Goal: Use online tool/utility: Utilize a website feature to perform a specific function

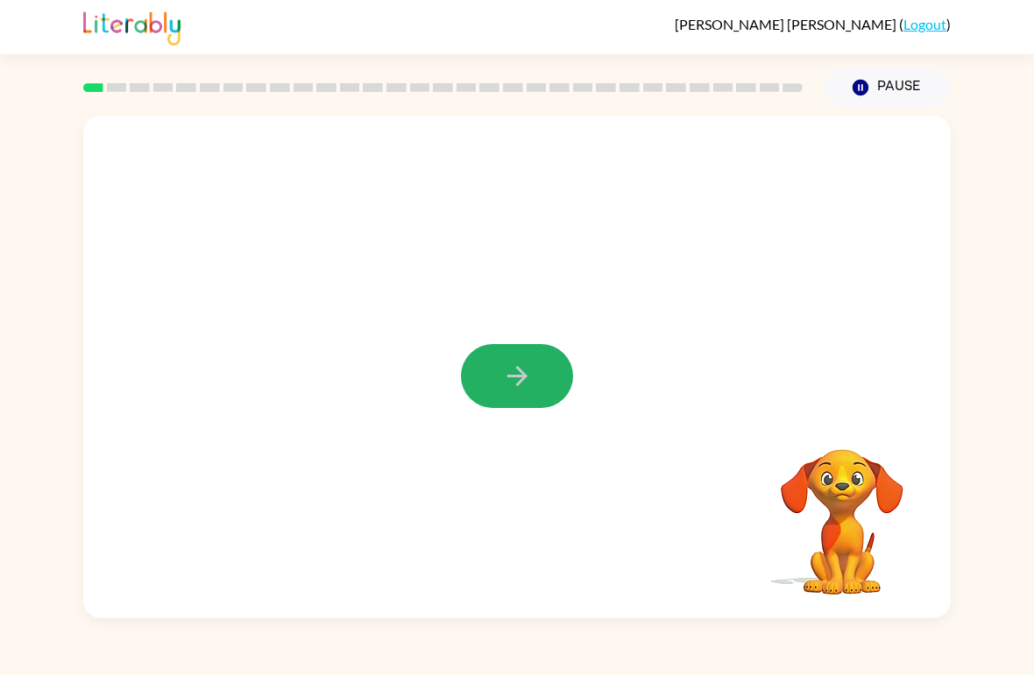
click at [533, 356] on button "button" at bounding box center [517, 376] width 112 height 64
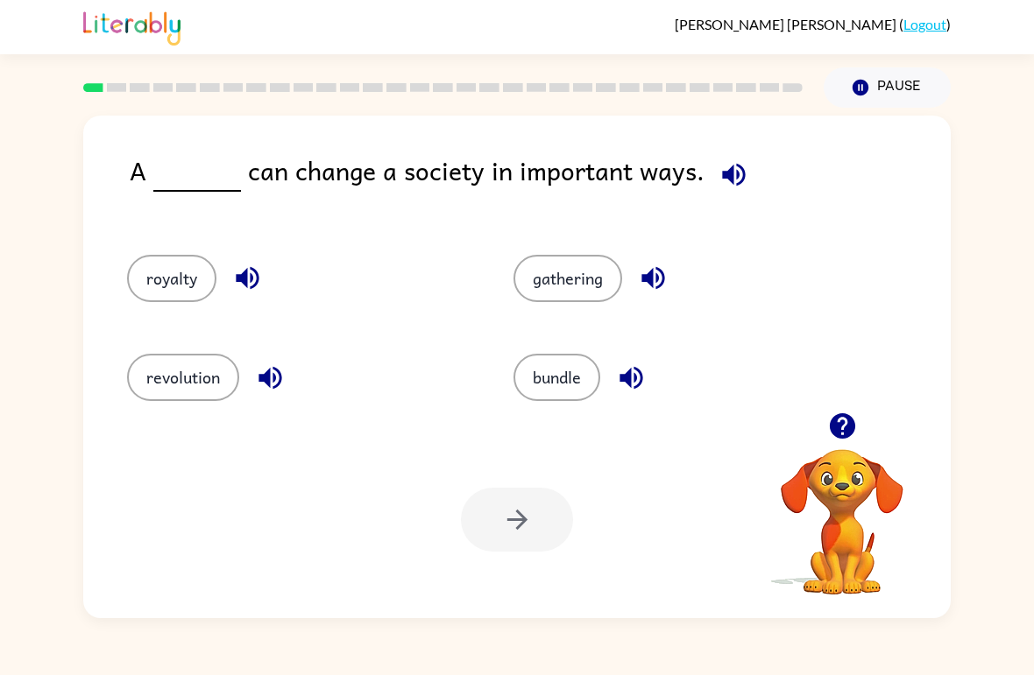
click at [836, 431] on icon "button" at bounding box center [841, 425] width 25 height 25
click at [720, 164] on icon "button" at bounding box center [733, 174] width 31 height 31
click at [726, 181] on icon "button" at bounding box center [733, 174] width 31 height 31
click at [194, 389] on button "revolution" at bounding box center [183, 377] width 112 height 47
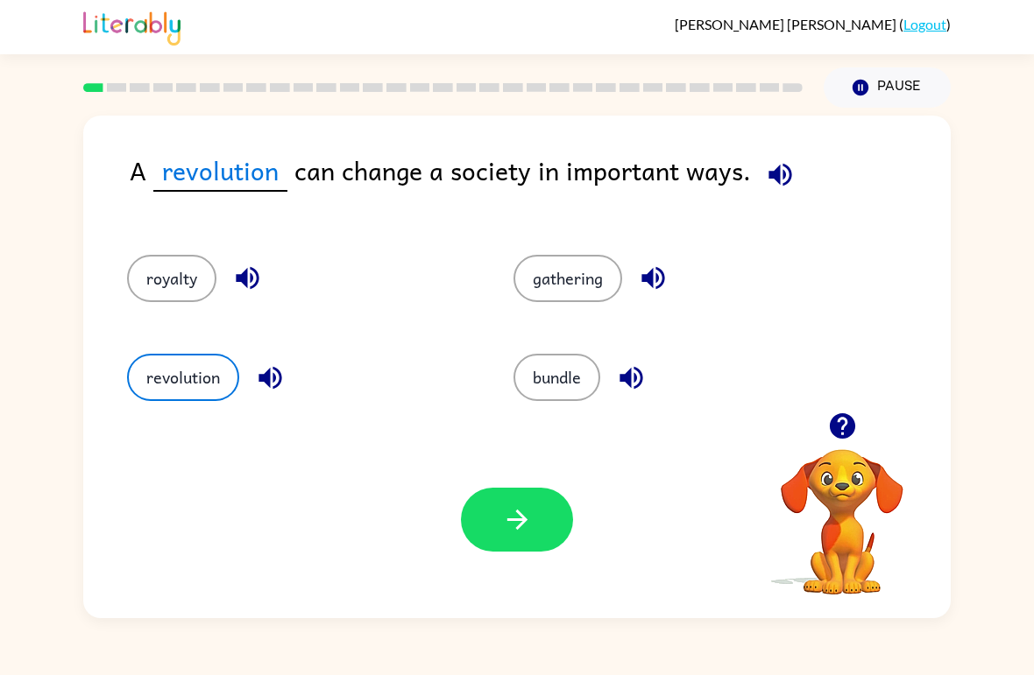
click at [209, 294] on button "royalty" at bounding box center [171, 278] width 89 height 47
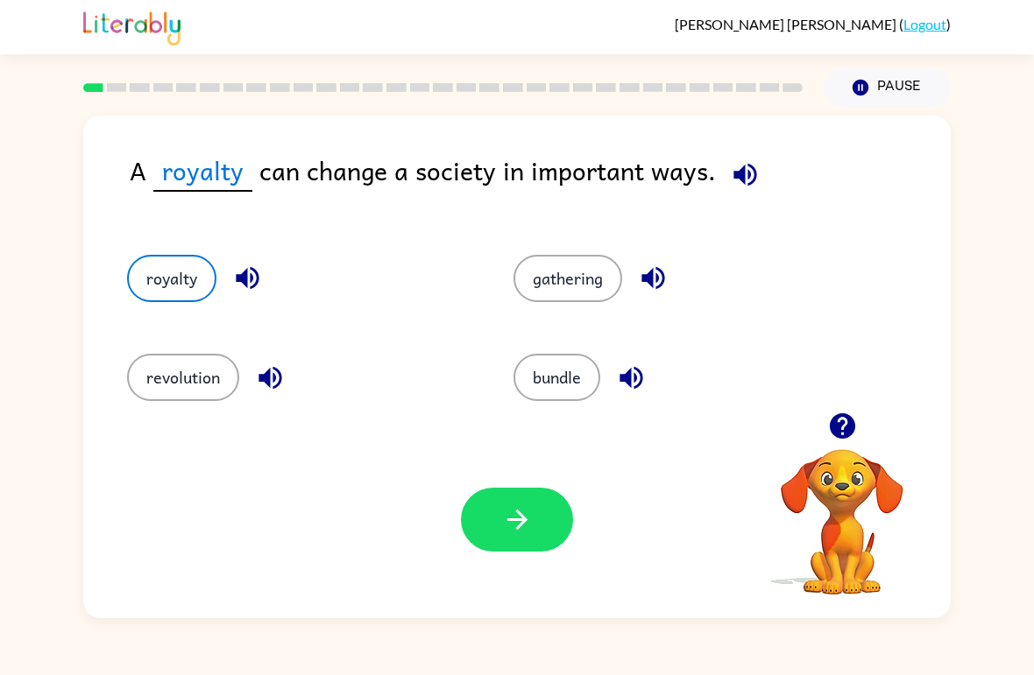
click at [208, 397] on button "revolution" at bounding box center [183, 377] width 112 height 47
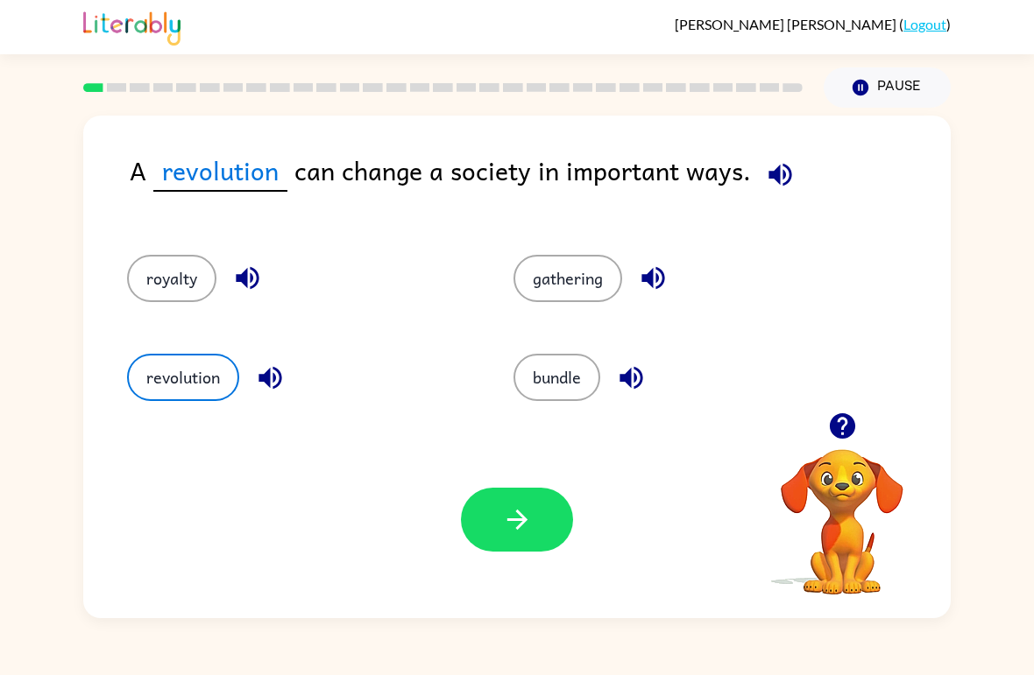
click at [506, 518] on icon "button" at bounding box center [517, 520] width 31 height 31
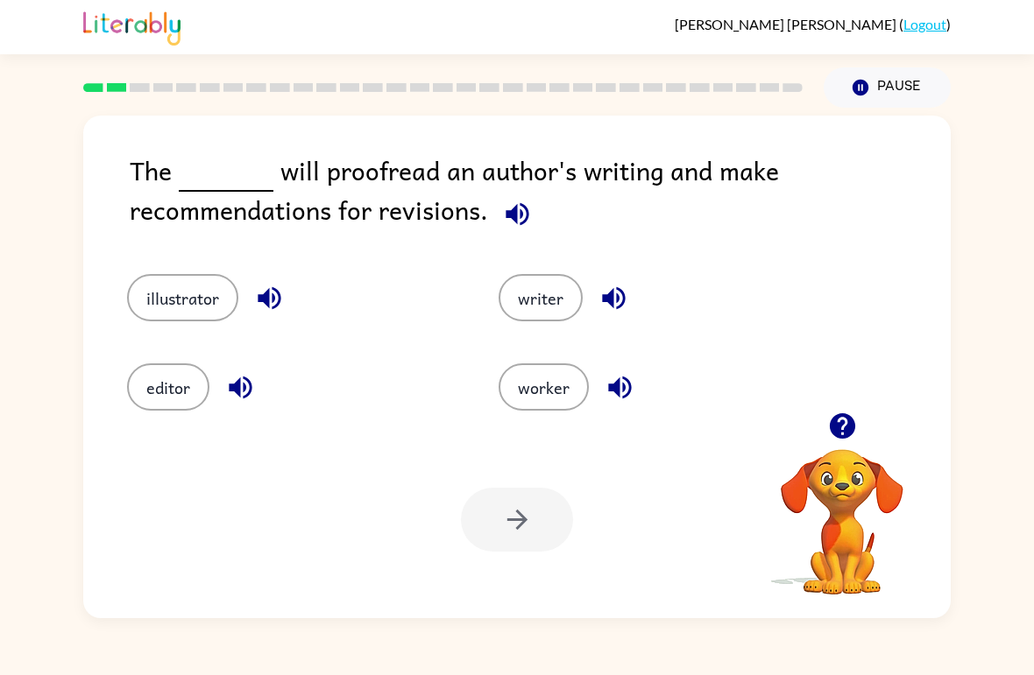
click at [175, 392] on button "editor" at bounding box center [168, 387] width 82 height 47
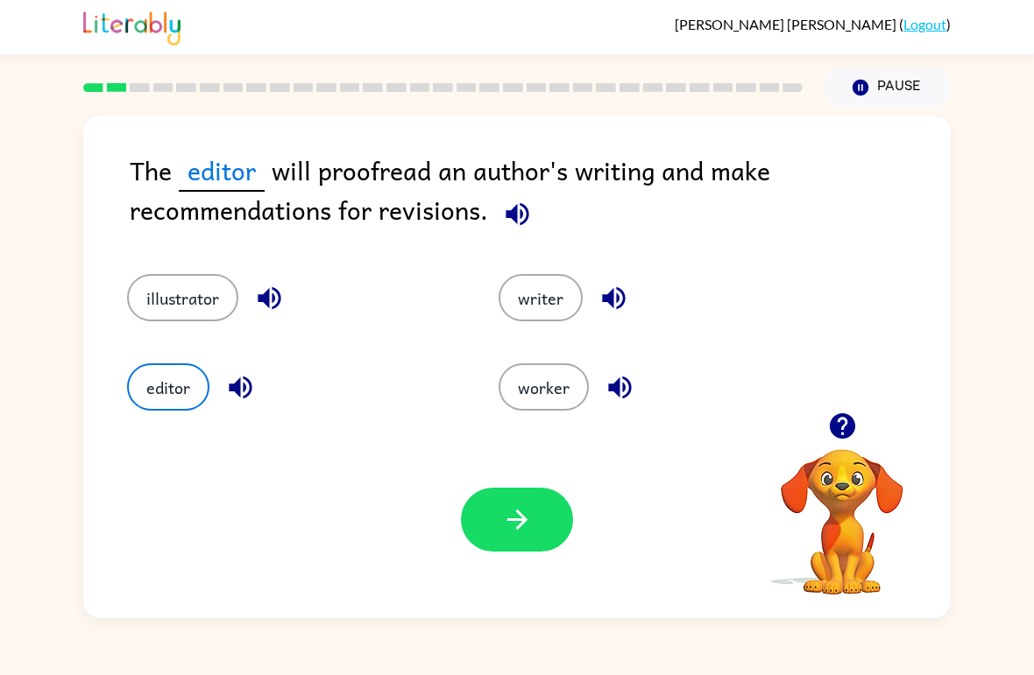
click at [555, 519] on button "button" at bounding box center [517, 520] width 112 height 64
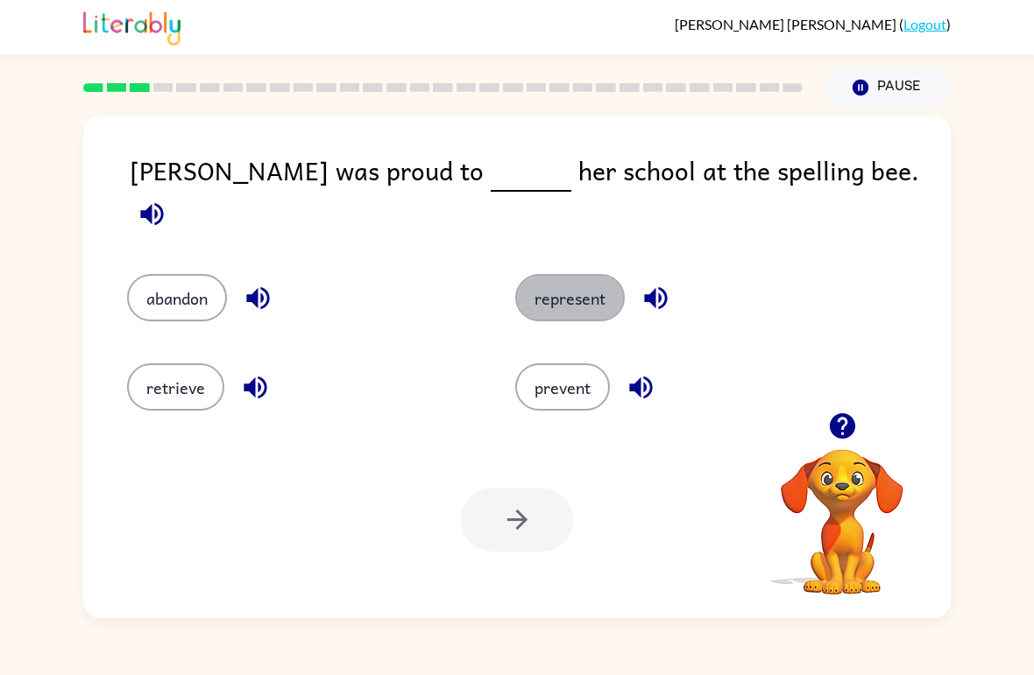
click at [596, 280] on button "represent" at bounding box center [570, 297] width 110 height 47
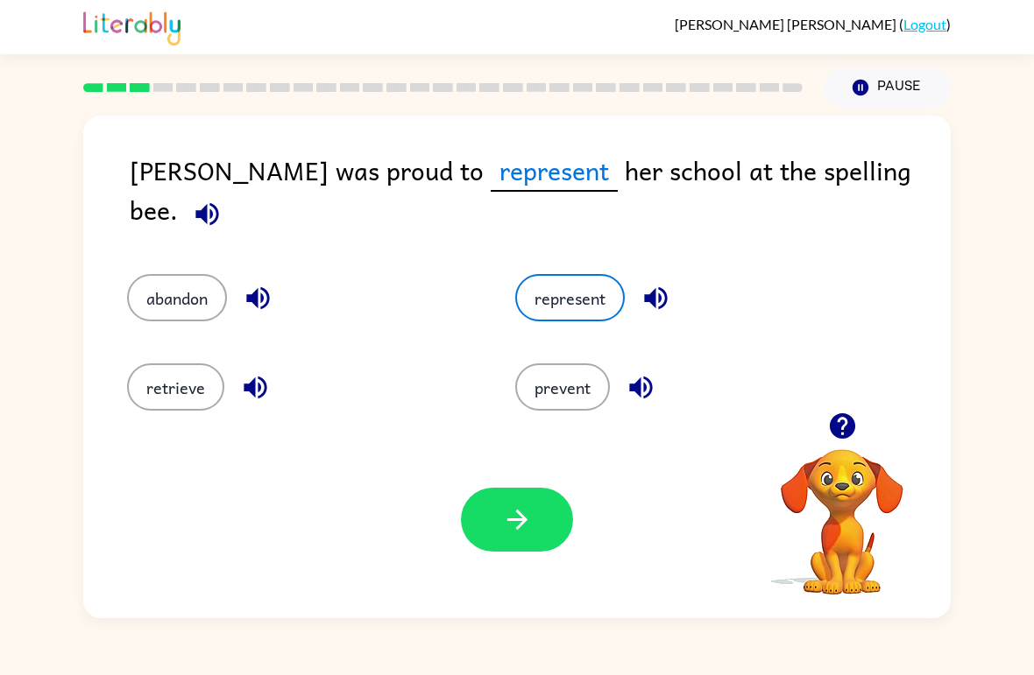
click at [539, 527] on button "button" at bounding box center [517, 520] width 112 height 64
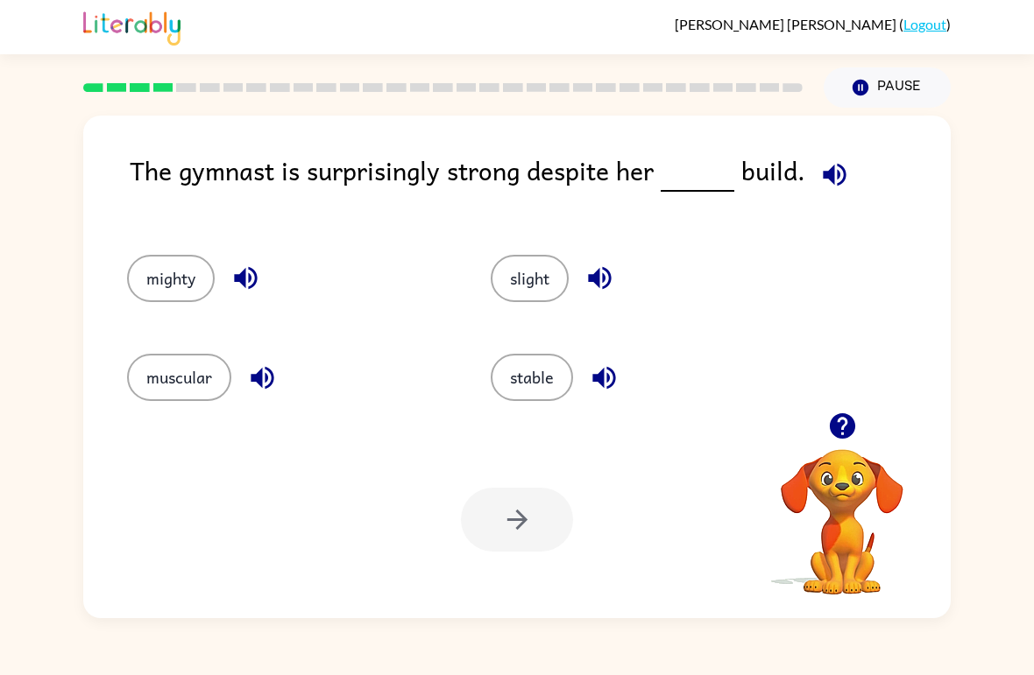
click at [840, 432] on icon "button" at bounding box center [841, 425] width 25 height 25
click at [524, 398] on button "stable" at bounding box center [532, 377] width 82 height 47
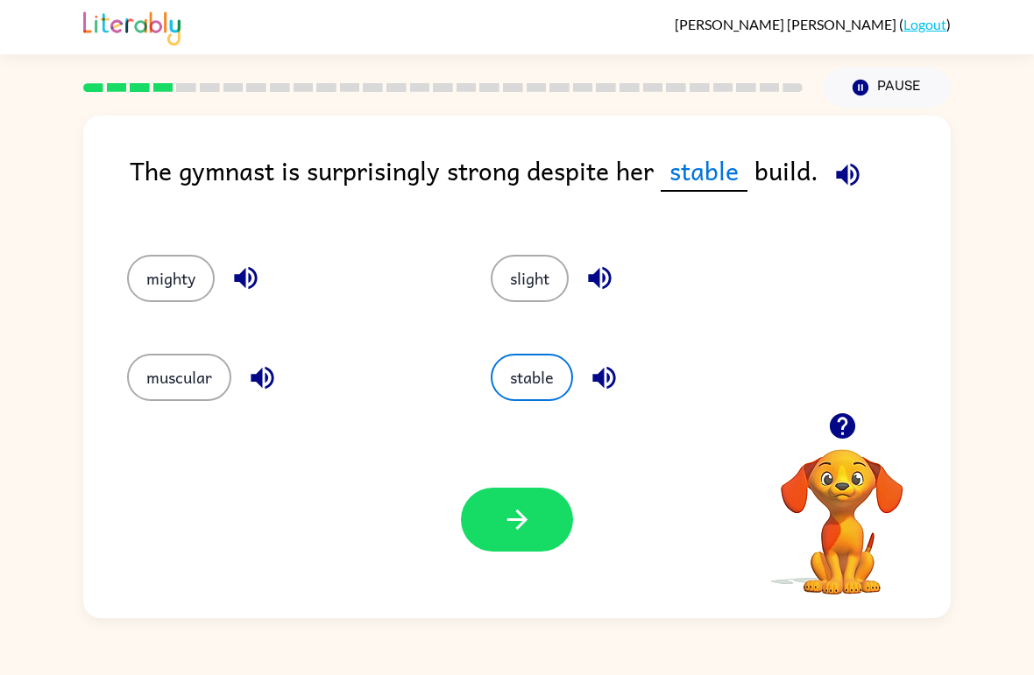
click at [564, 394] on button "stable" at bounding box center [532, 377] width 82 height 47
click at [166, 394] on button "muscular" at bounding box center [179, 377] width 104 height 47
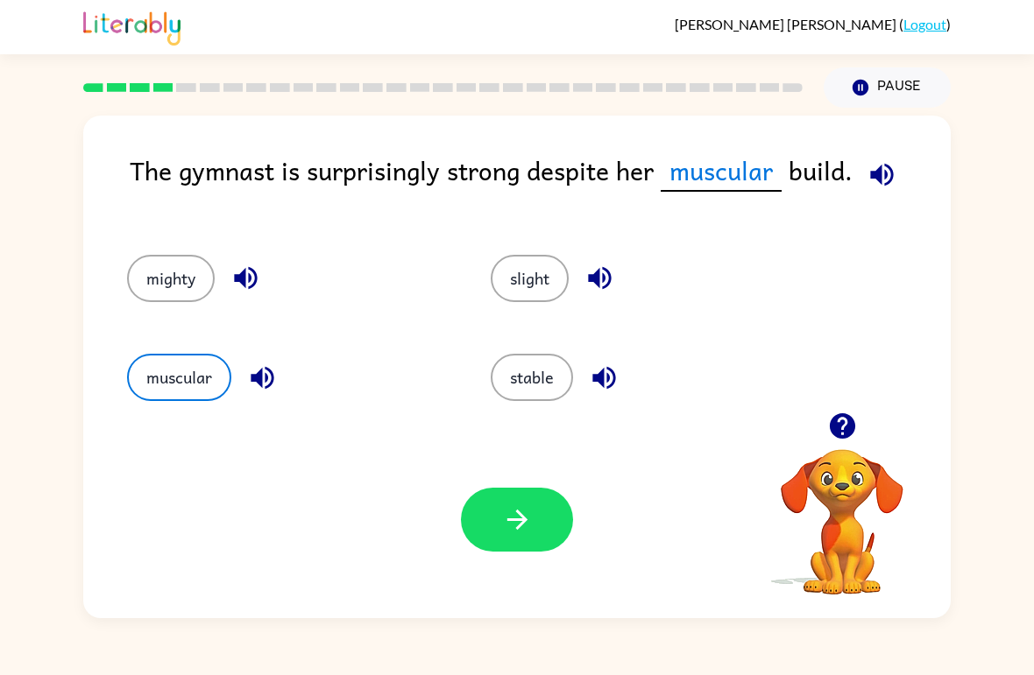
click at [571, 526] on button "button" at bounding box center [517, 520] width 112 height 64
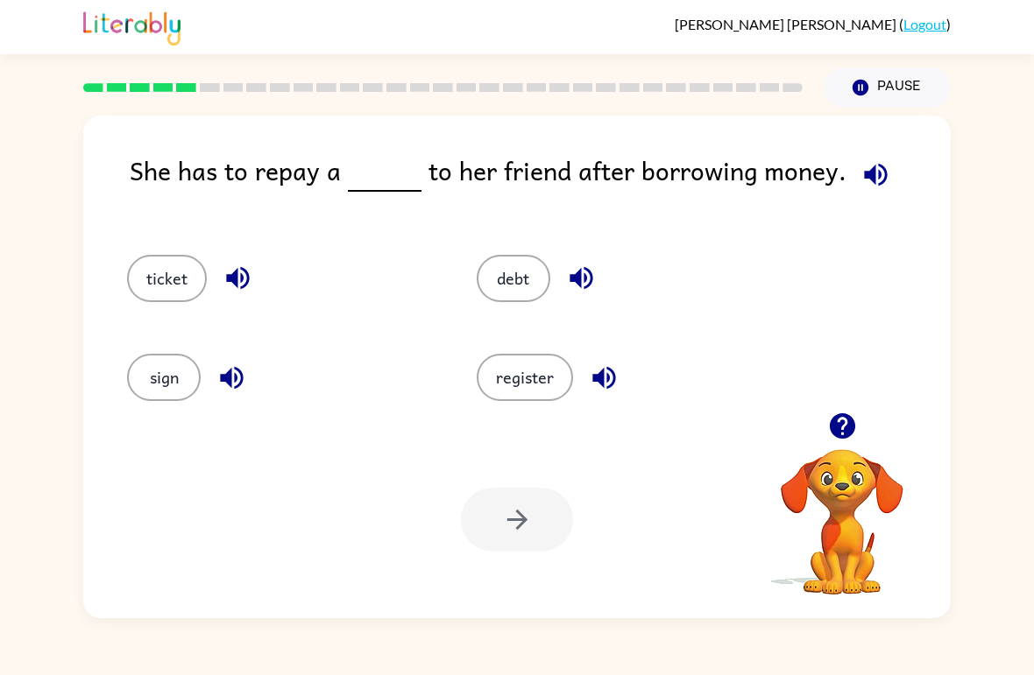
click at [548, 287] on button "debt" at bounding box center [514, 278] width 74 height 47
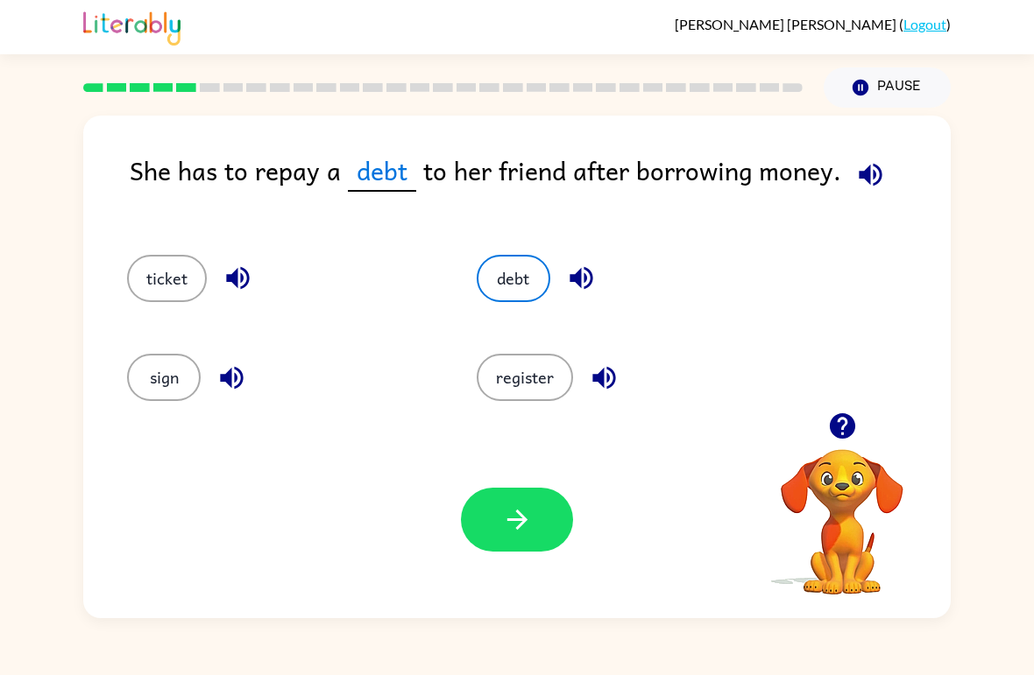
click at [526, 515] on icon "button" at bounding box center [517, 520] width 31 height 31
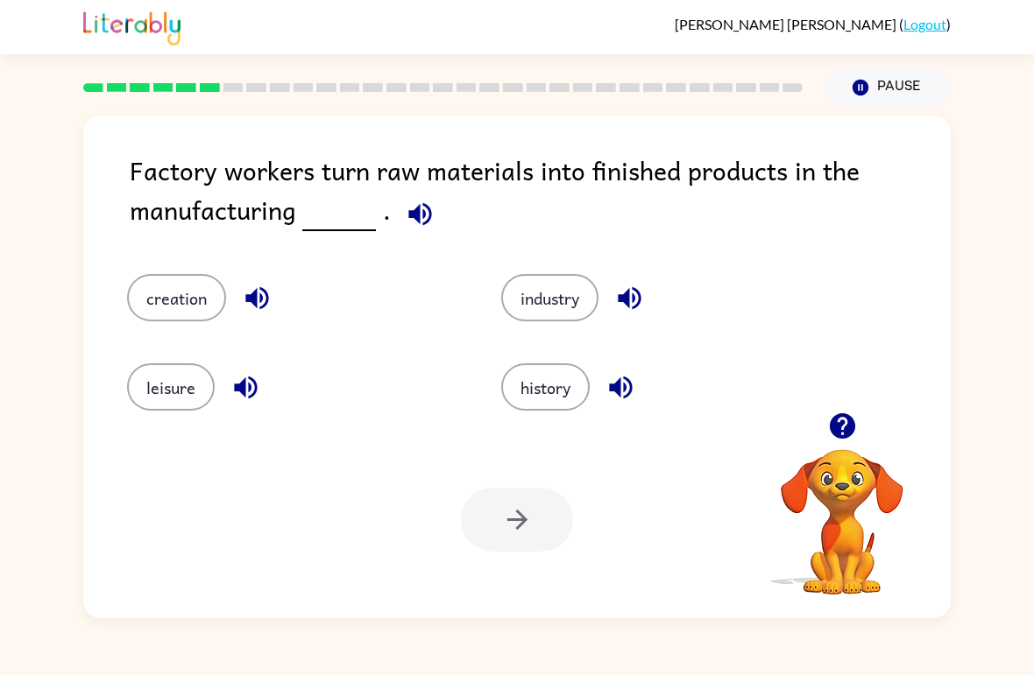
click at [567, 410] on button "history" at bounding box center [545, 387] width 88 height 47
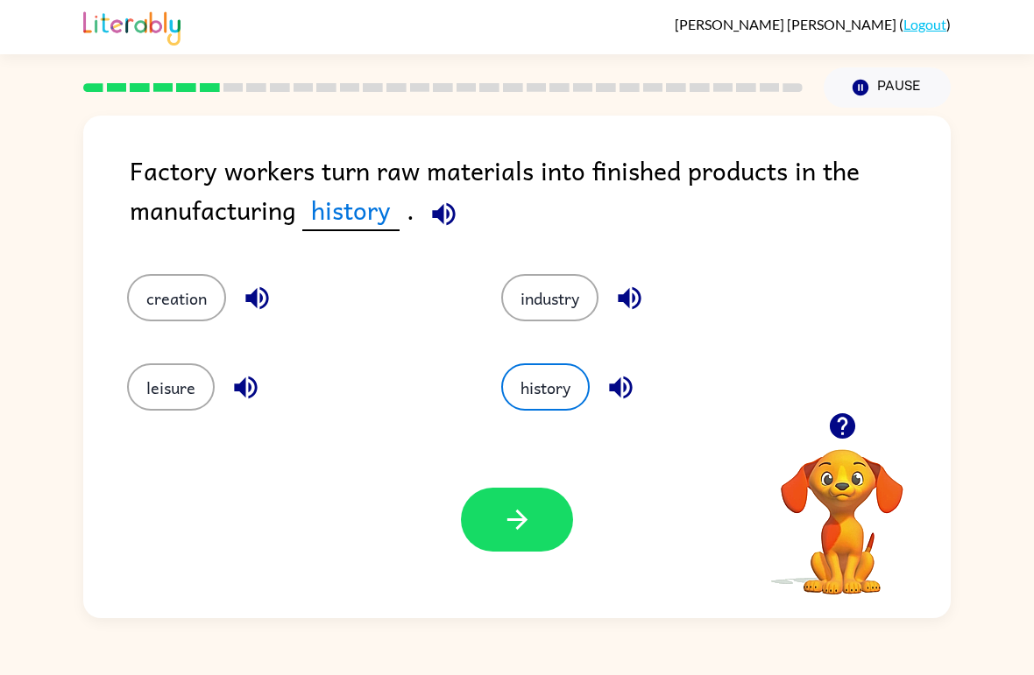
click at [194, 321] on button "creation" at bounding box center [176, 297] width 99 height 47
click at [508, 364] on div "history" at bounding box center [668, 387] width 334 height 47
click at [545, 403] on button "history" at bounding box center [545, 387] width 88 height 47
click at [172, 306] on button "creation" at bounding box center [176, 297] width 99 height 47
click at [542, 402] on button "history" at bounding box center [545, 387] width 88 height 47
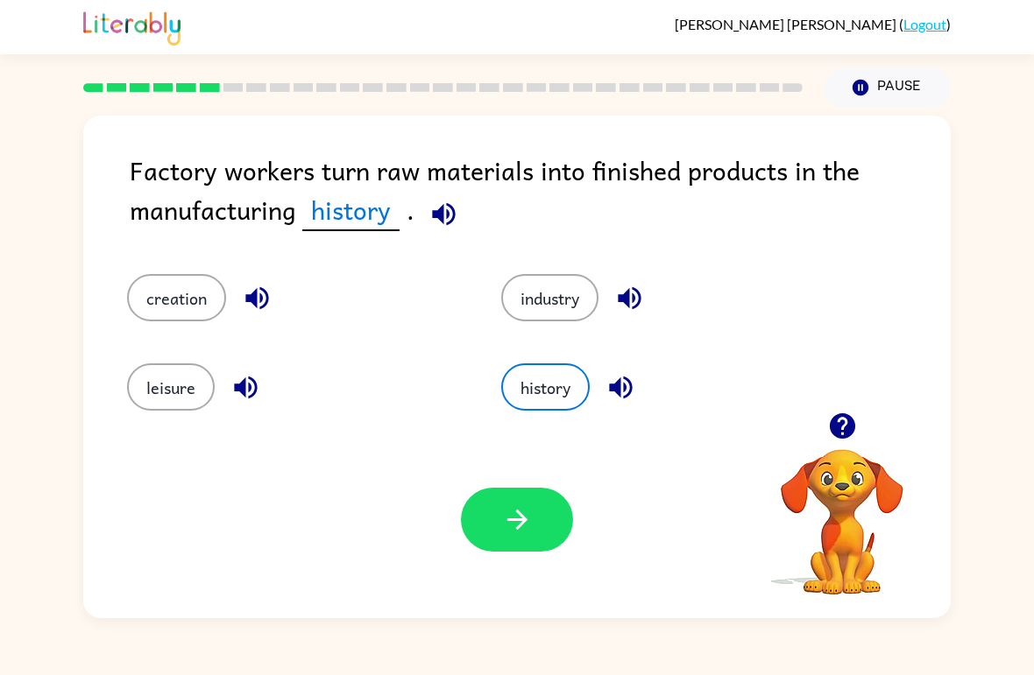
click at [158, 283] on button "creation" at bounding box center [176, 297] width 99 height 47
click at [543, 374] on button "history" at bounding box center [545, 387] width 88 height 47
click at [156, 315] on button "creation" at bounding box center [176, 297] width 99 height 47
click at [563, 368] on button "history" at bounding box center [545, 387] width 88 height 47
click at [551, 508] on button "button" at bounding box center [517, 520] width 112 height 64
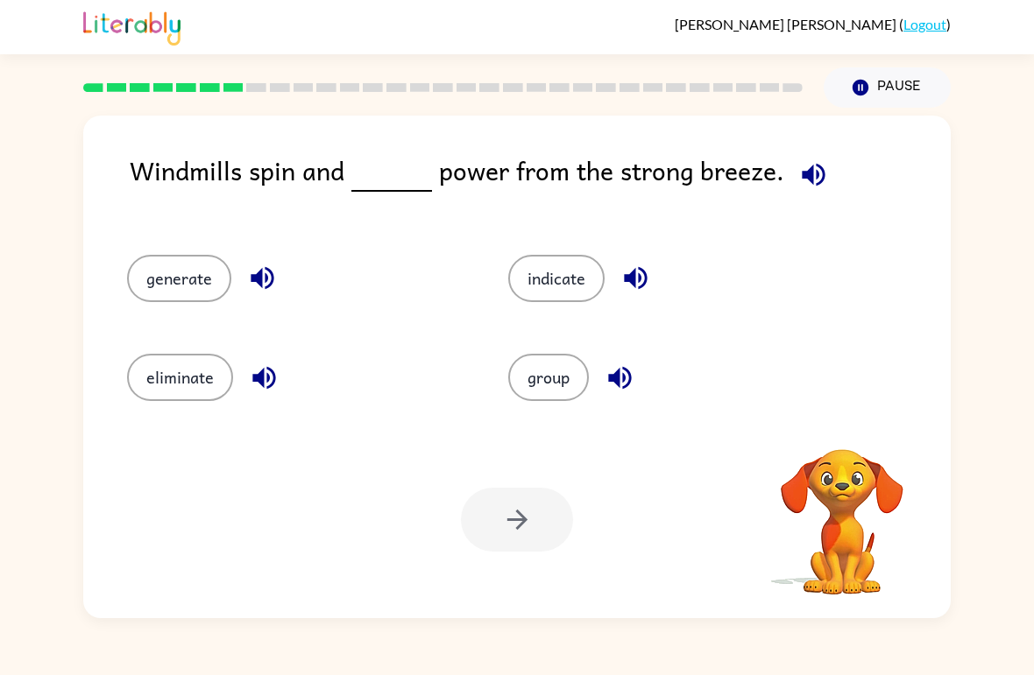
click at [28, 286] on div "Windmills spin and power from the strong breeze. generate indicate eliminate gr…" at bounding box center [517, 363] width 1034 height 511
click at [167, 414] on div "eliminate" at bounding box center [284, 370] width 381 height 99
click at [200, 376] on button "eliminate" at bounding box center [180, 377] width 106 height 47
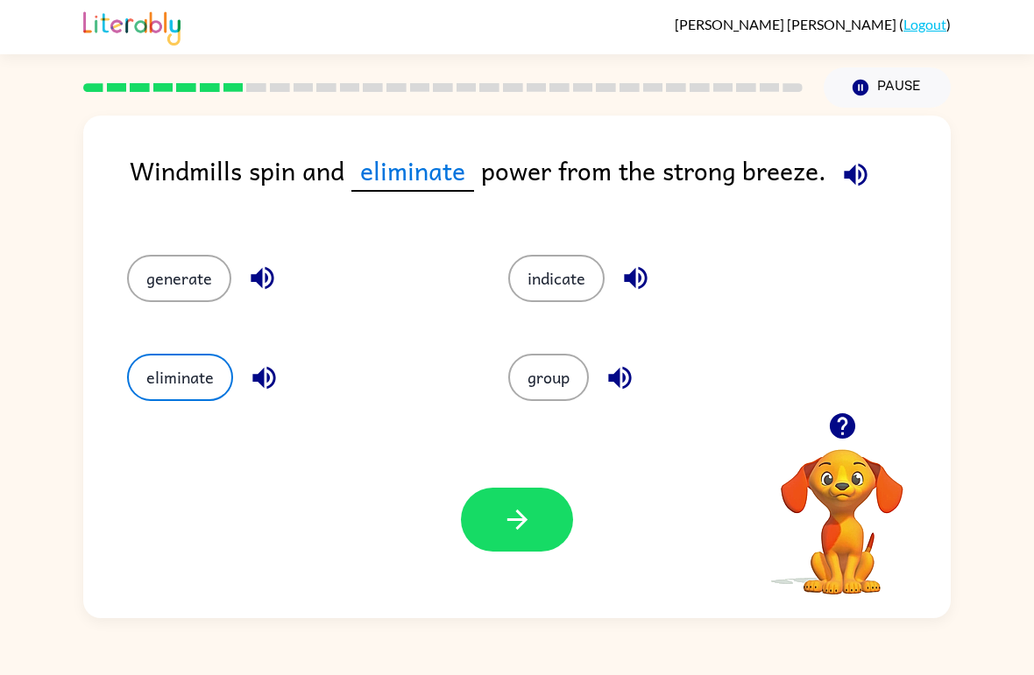
click at [152, 272] on button "generate" at bounding box center [179, 278] width 104 height 47
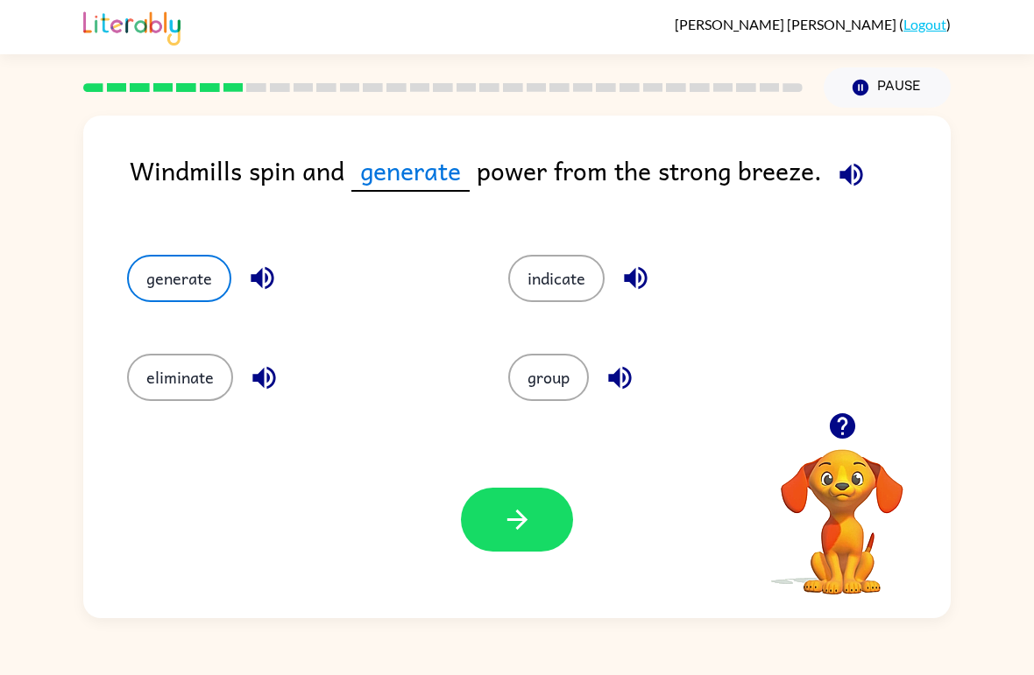
click at [506, 490] on button "button" at bounding box center [517, 520] width 112 height 64
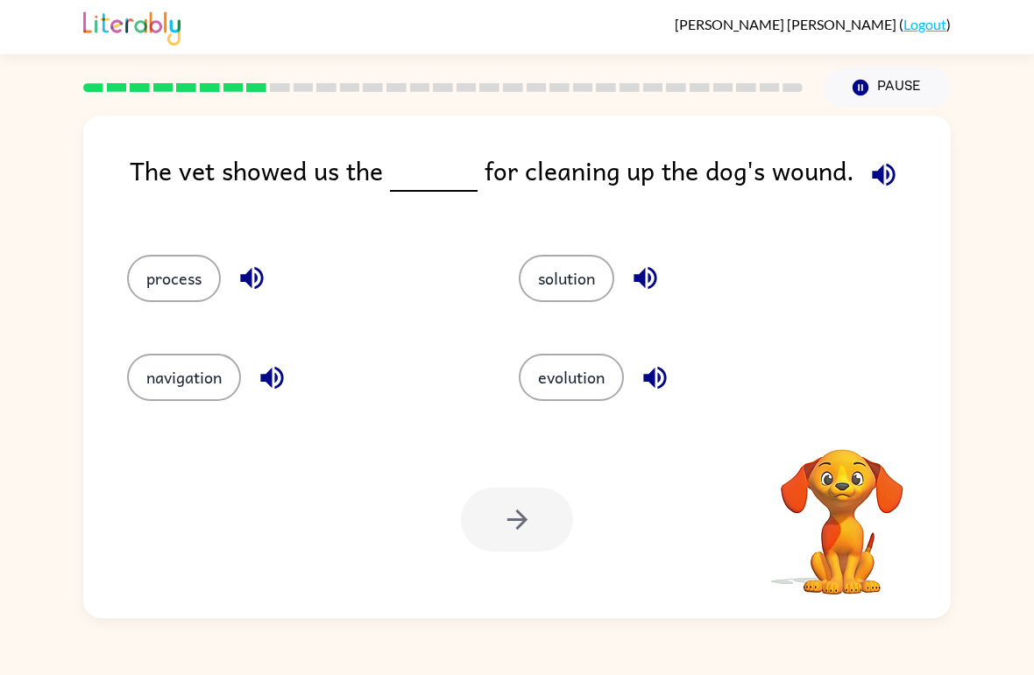
click at [467, 508] on div at bounding box center [517, 520] width 112 height 64
click at [155, 268] on button "process" at bounding box center [174, 278] width 94 height 47
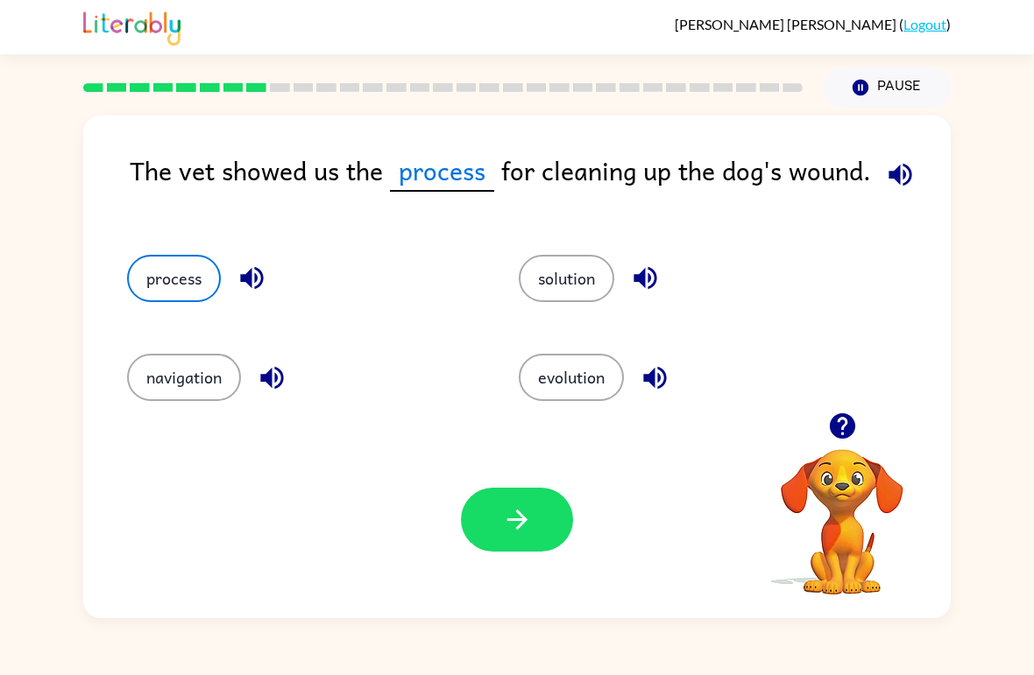
click at [563, 289] on button "solution" at bounding box center [566, 278] width 95 height 47
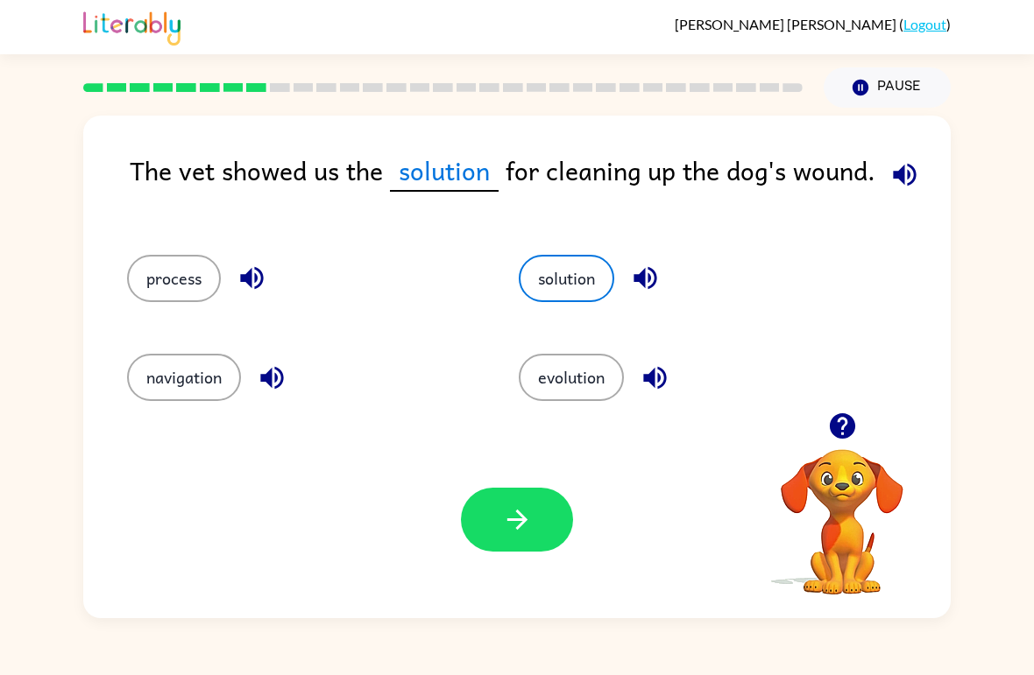
click at [498, 526] on button "button" at bounding box center [517, 520] width 112 height 64
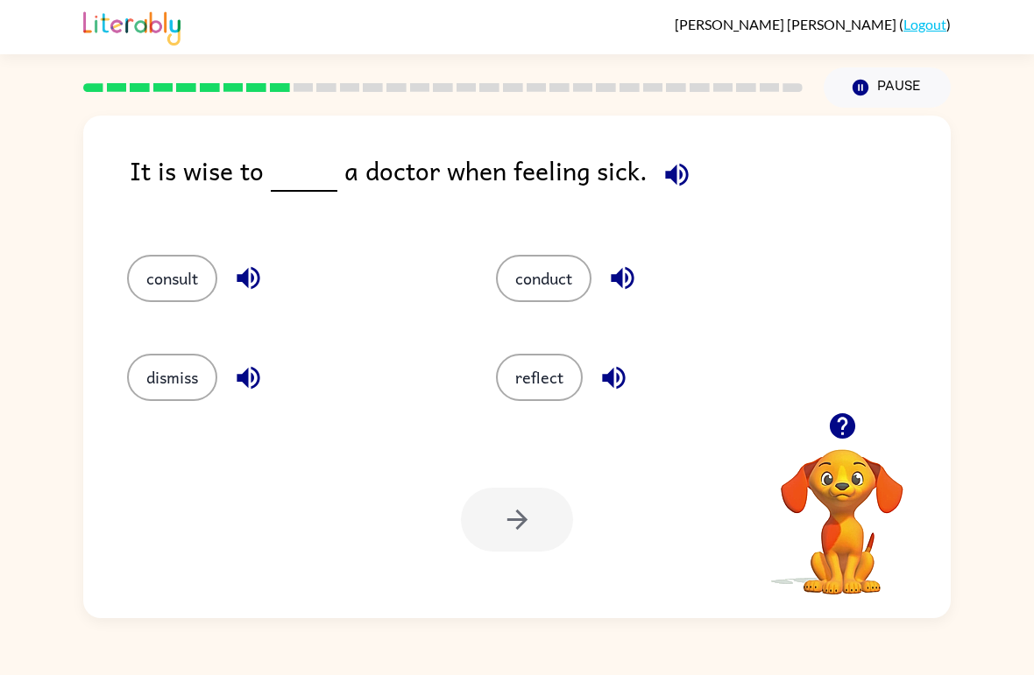
click at [181, 296] on button "consult" at bounding box center [172, 278] width 90 height 47
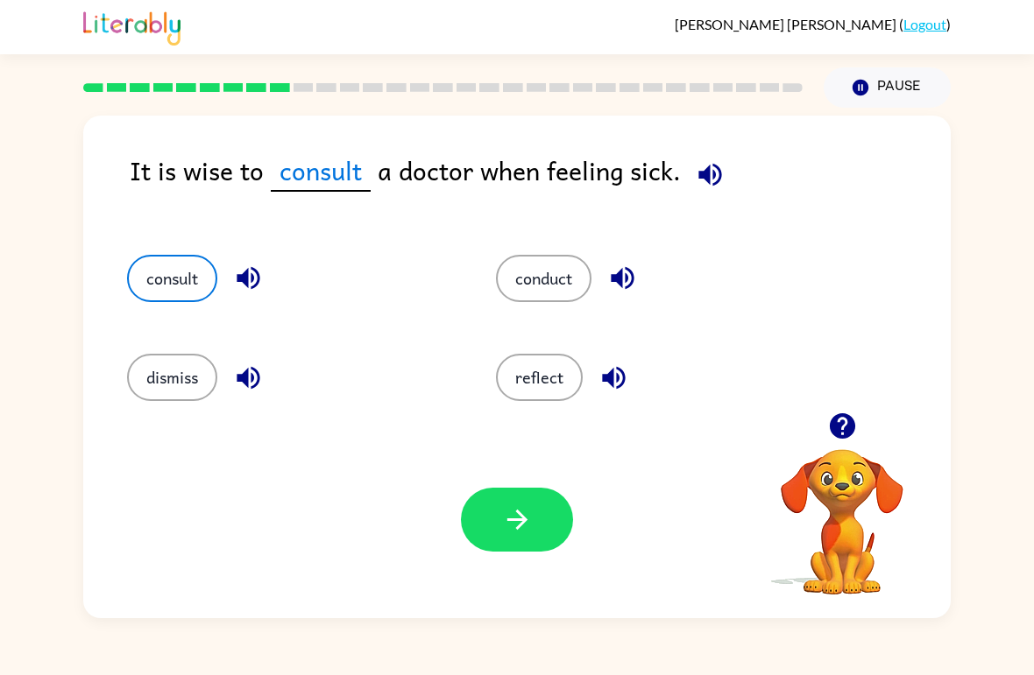
click at [523, 496] on button "button" at bounding box center [517, 520] width 112 height 64
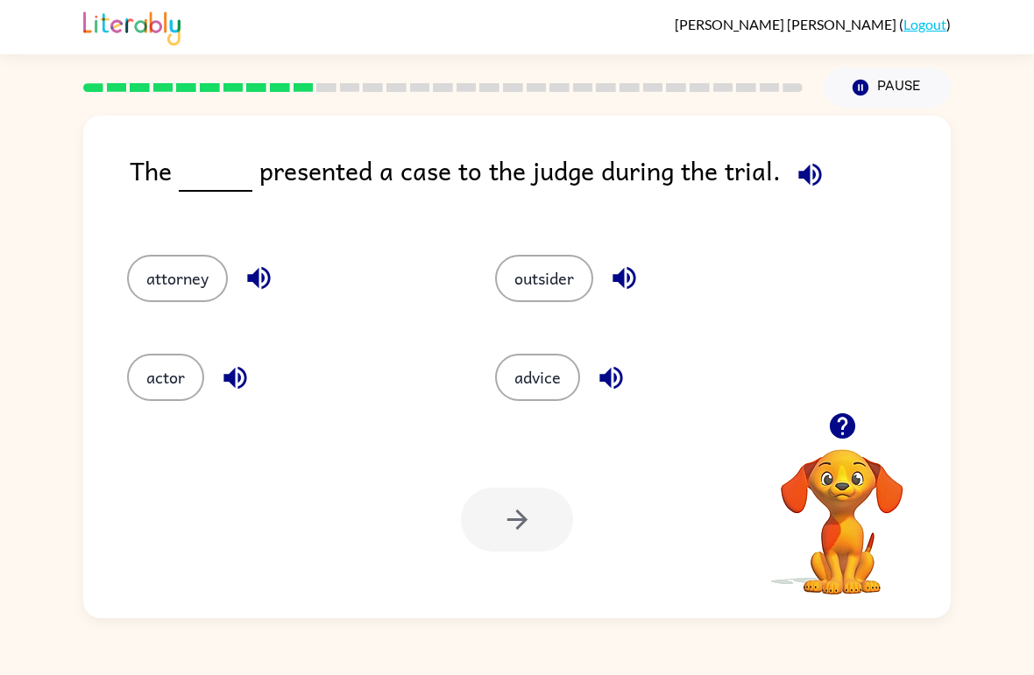
click at [138, 435] on div "Your browser must support playing .mp4 files to use Literably. Please try using…" at bounding box center [516, 519] width 867 height 197
click at [160, 386] on button "actor" at bounding box center [165, 377] width 77 height 47
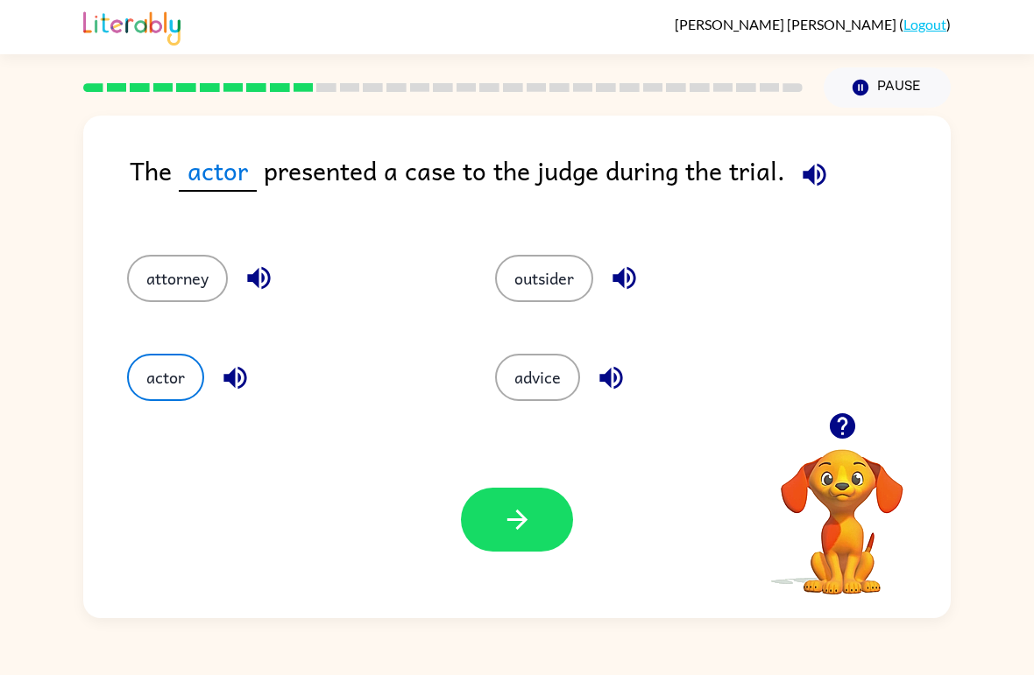
click at [477, 530] on button "button" at bounding box center [517, 520] width 112 height 64
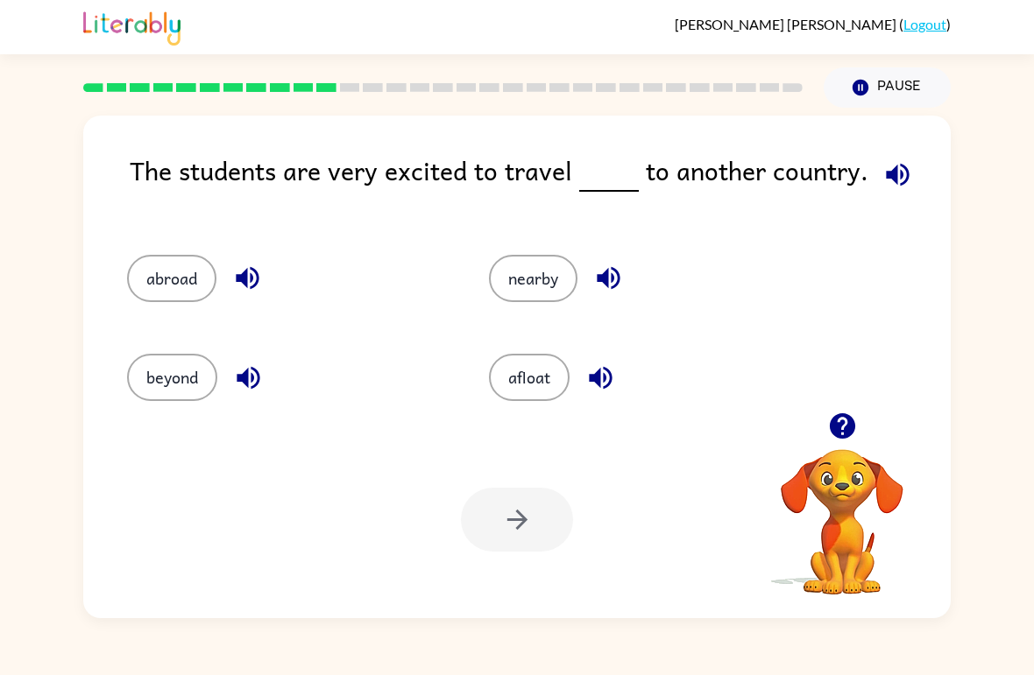
click at [160, 393] on button "beyond" at bounding box center [172, 377] width 90 height 47
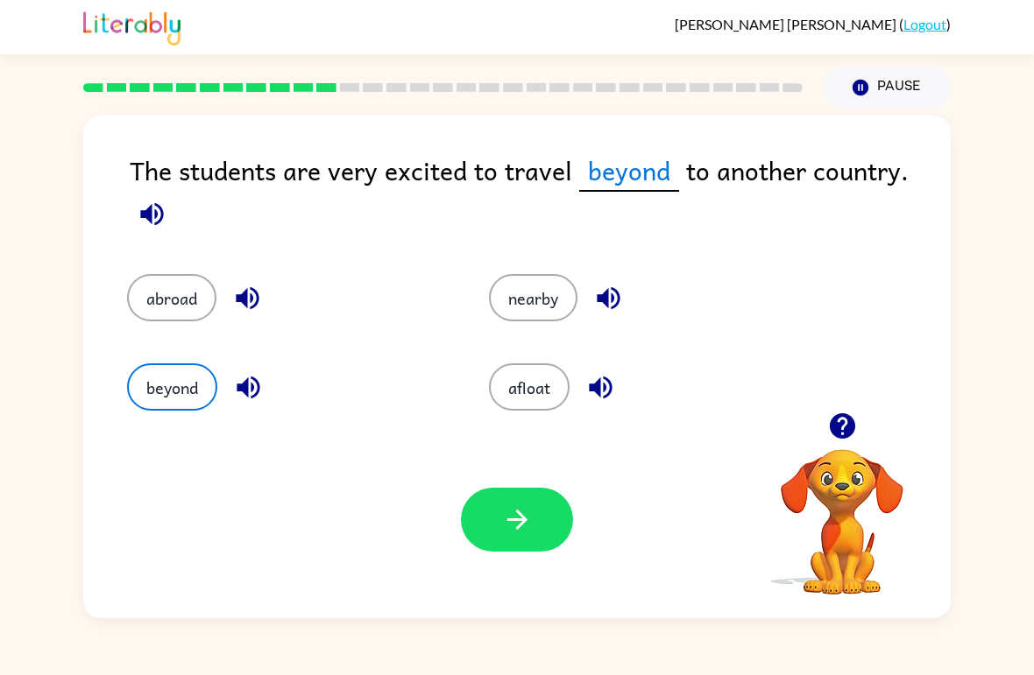
click at [159, 292] on button "abroad" at bounding box center [171, 297] width 89 height 47
click at [484, 540] on button "button" at bounding box center [517, 520] width 112 height 64
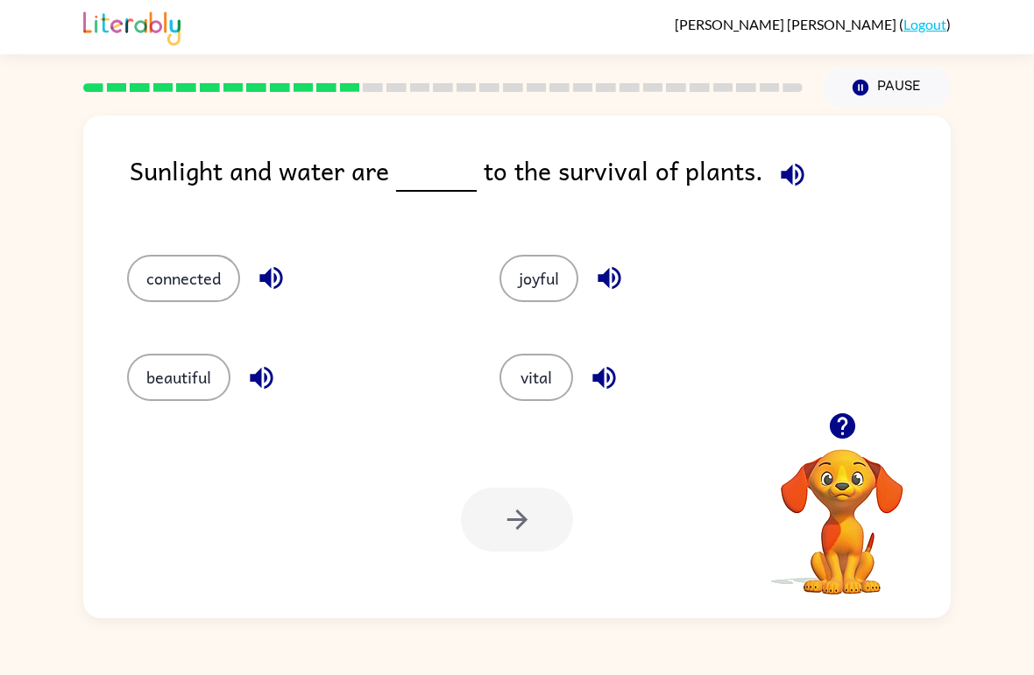
click at [186, 277] on button "connected" at bounding box center [183, 278] width 113 height 47
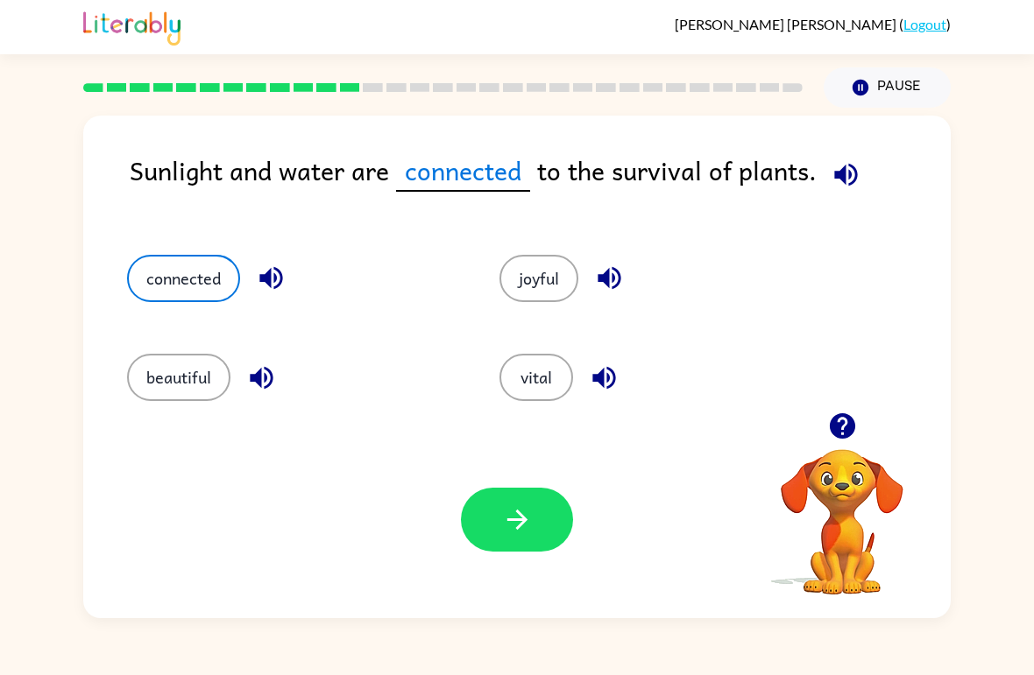
click at [514, 512] on icon "button" at bounding box center [517, 520] width 31 height 31
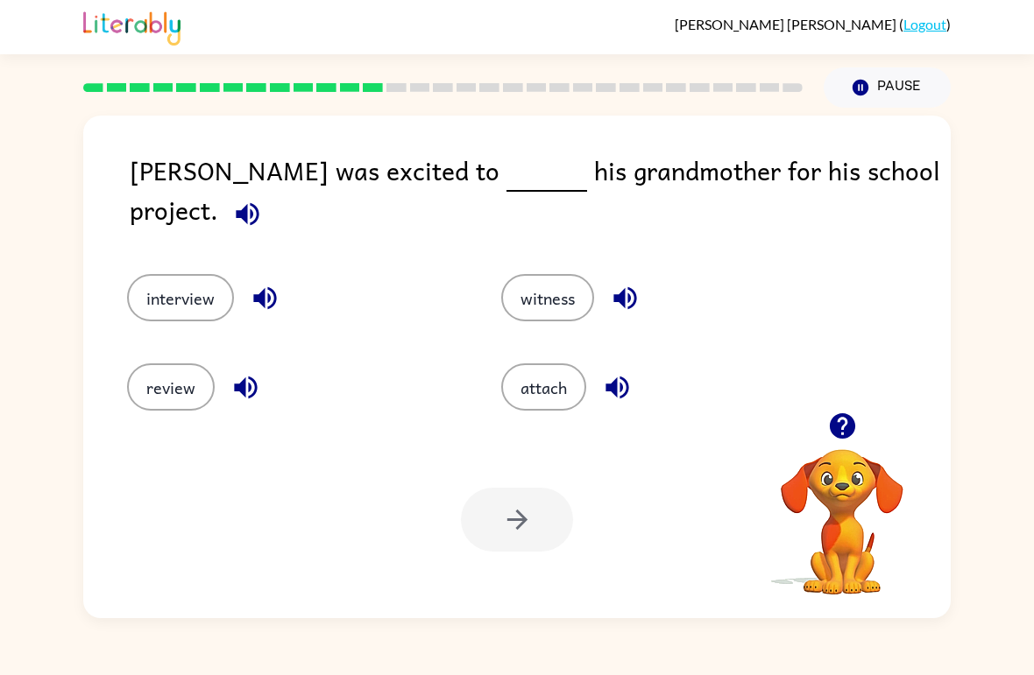
click at [169, 274] on button "interview" at bounding box center [180, 297] width 107 height 47
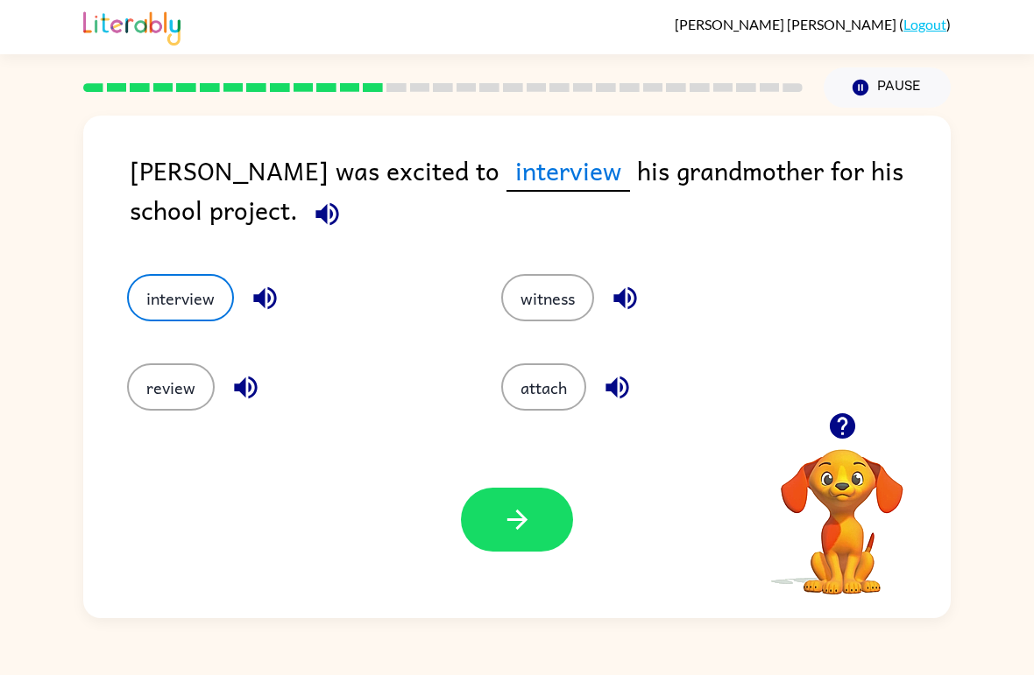
click at [504, 531] on icon "button" at bounding box center [517, 520] width 31 height 31
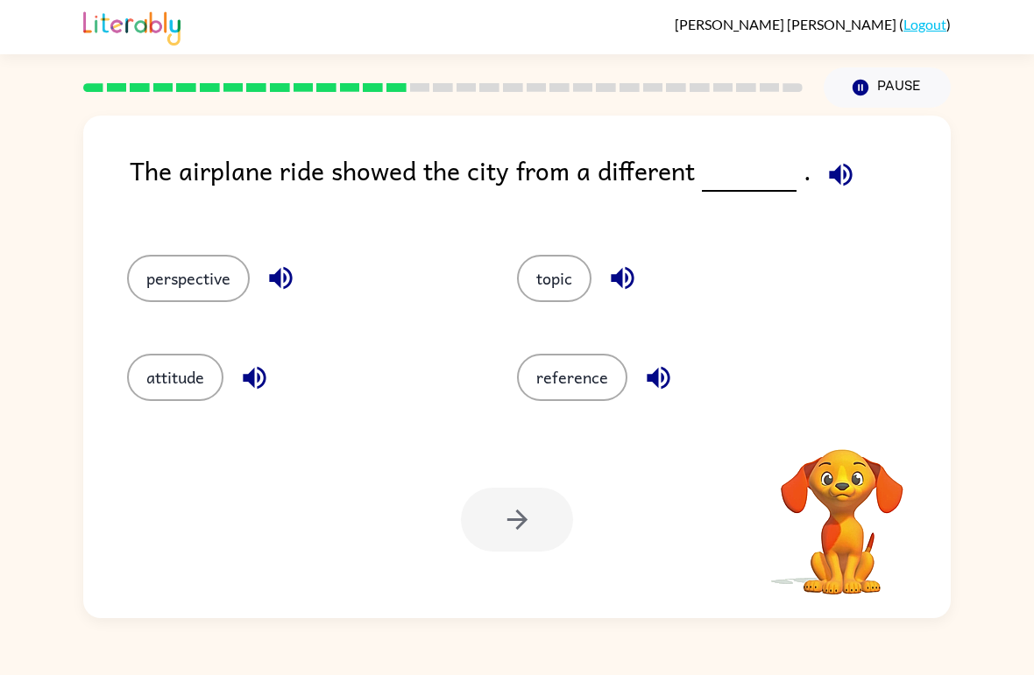
click at [175, 417] on div "attitude" at bounding box center [289, 370] width 390 height 99
click at [157, 294] on button "perspective" at bounding box center [188, 278] width 123 height 47
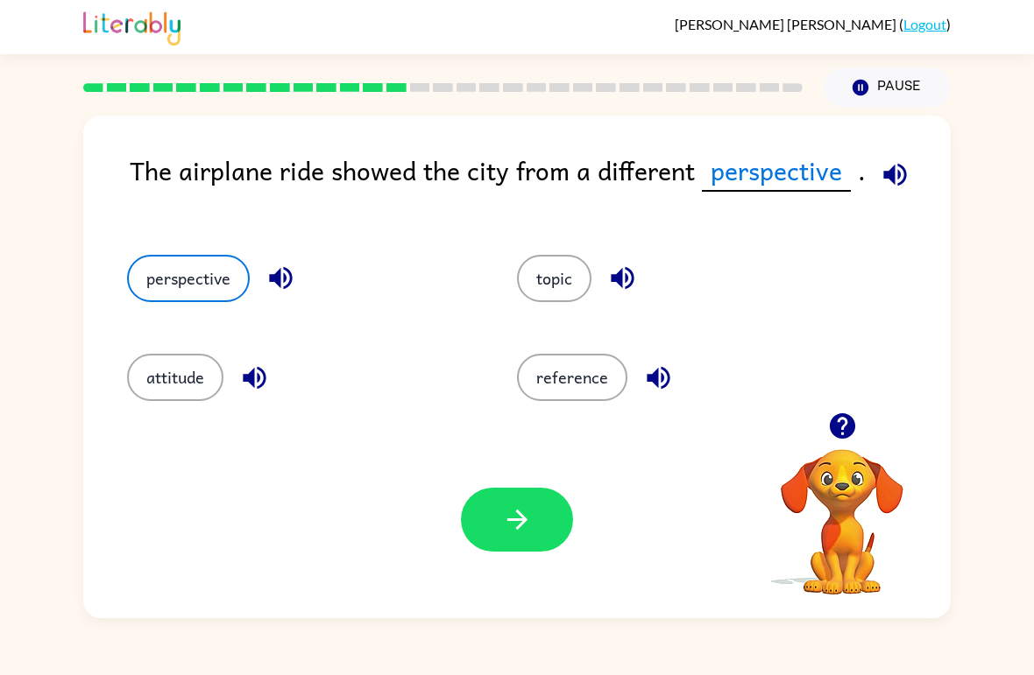
click at [542, 540] on button "button" at bounding box center [517, 520] width 112 height 64
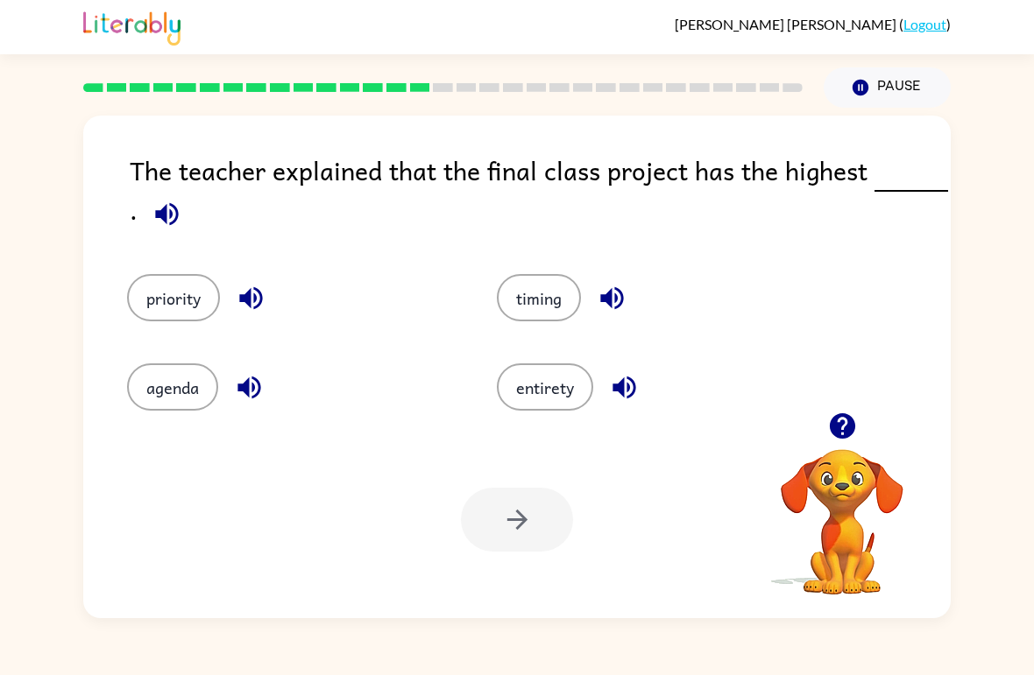
click at [573, 293] on button "timing" at bounding box center [539, 297] width 84 height 47
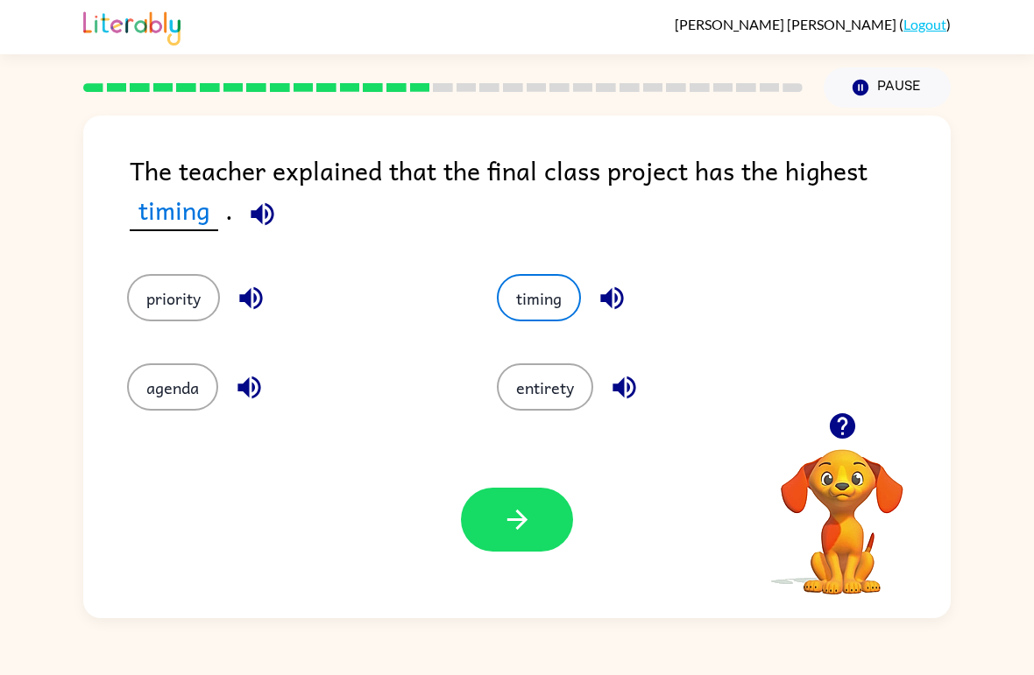
click at [145, 361] on div "agenda" at bounding box center [279, 374] width 370 height 89
click at [217, 393] on button "agenda" at bounding box center [172, 387] width 91 height 47
click at [202, 298] on button "priority" at bounding box center [173, 297] width 93 height 47
click at [550, 501] on button "button" at bounding box center [517, 520] width 112 height 64
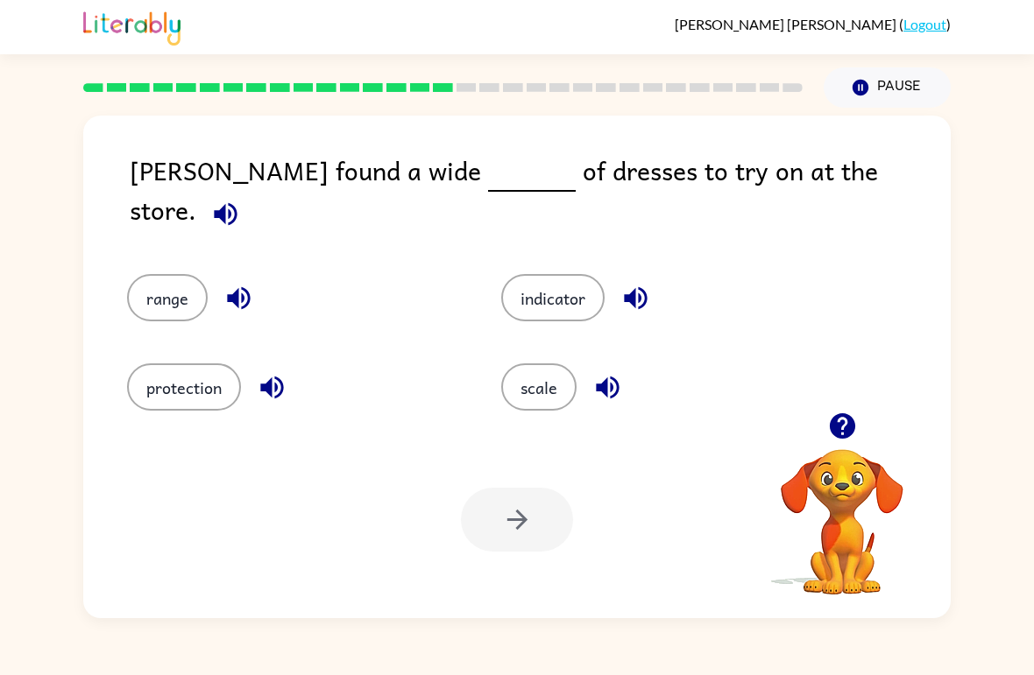
click at [554, 274] on button "indicator" at bounding box center [552, 297] width 103 height 47
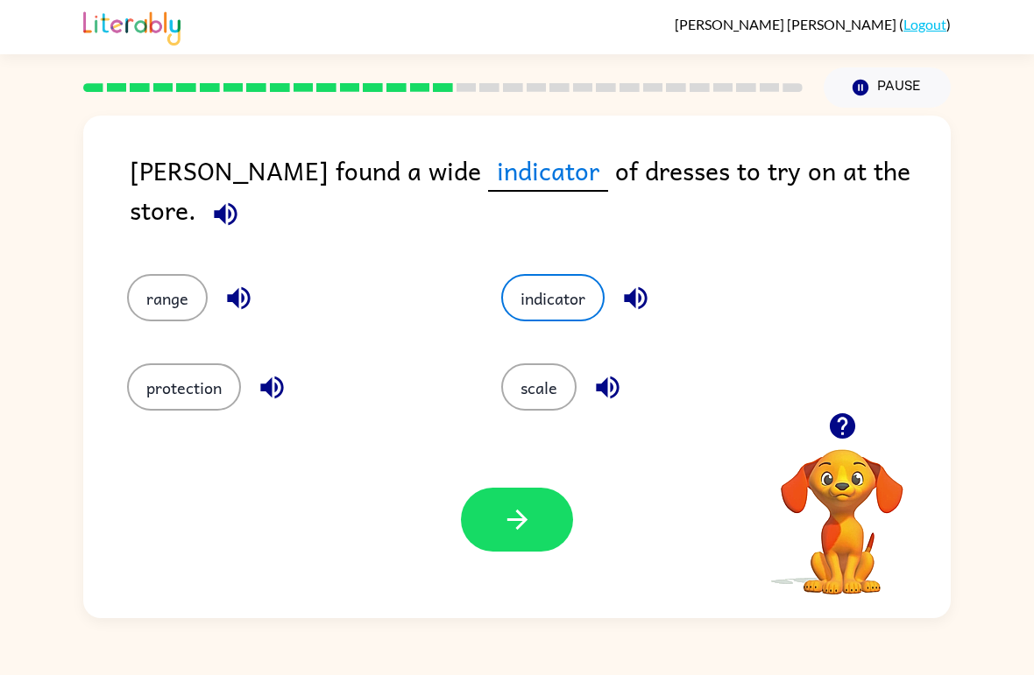
click at [498, 504] on button "button" at bounding box center [517, 520] width 112 height 64
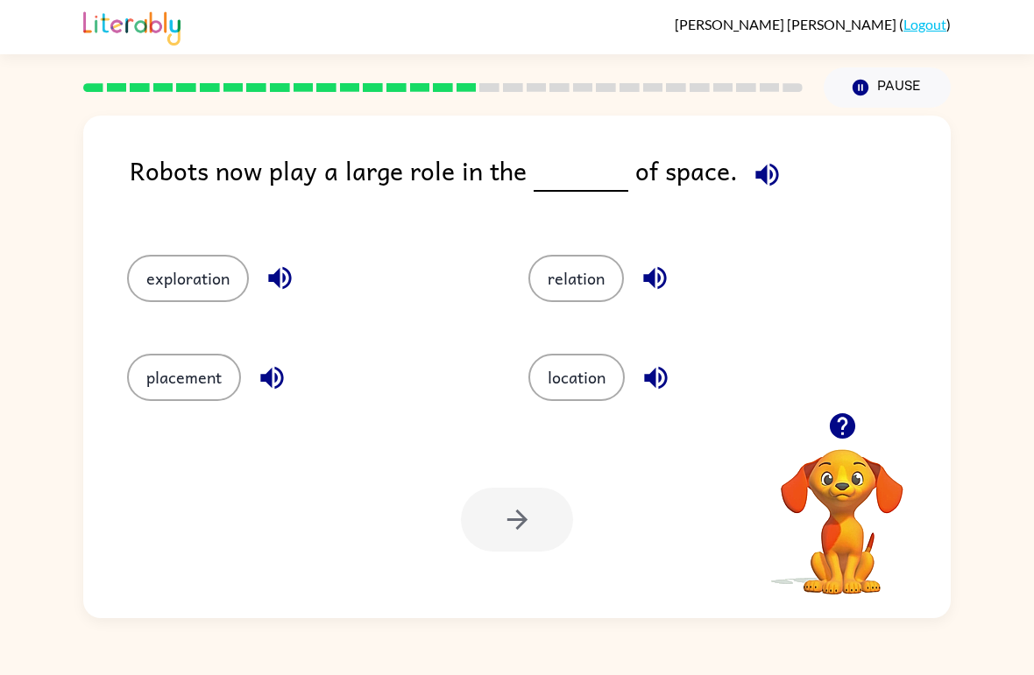
click at [167, 301] on button "exploration" at bounding box center [188, 278] width 122 height 47
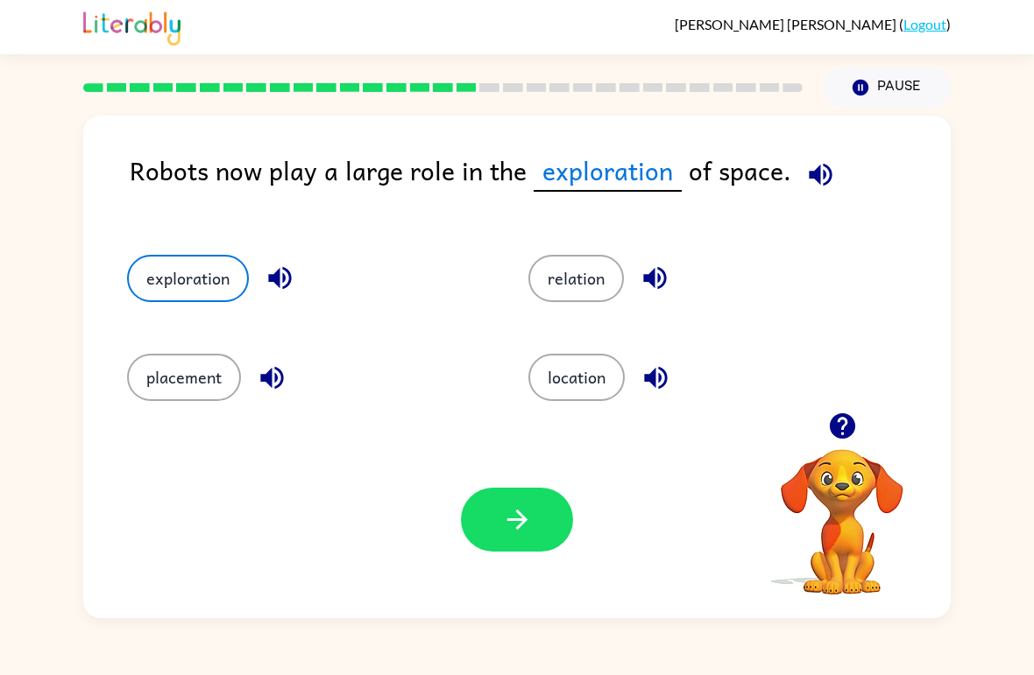
click at [502, 527] on icon "button" at bounding box center [517, 520] width 31 height 31
